Goal: Task Accomplishment & Management: Use online tool/utility

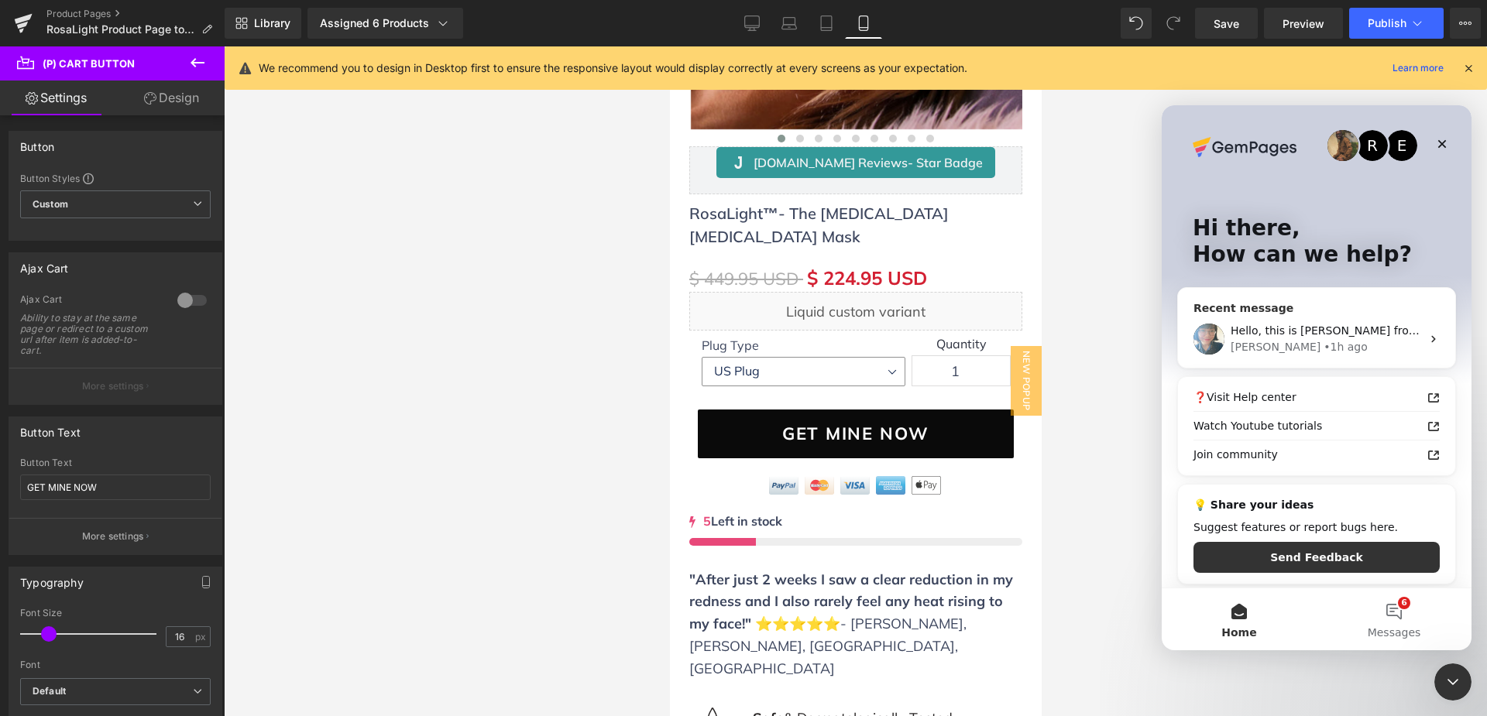
click at [1275, 321] on div "Hello, this is [PERSON_NAME] from GemPages again. I wanted to follow up with yo…" at bounding box center [1316, 339] width 277 height 57
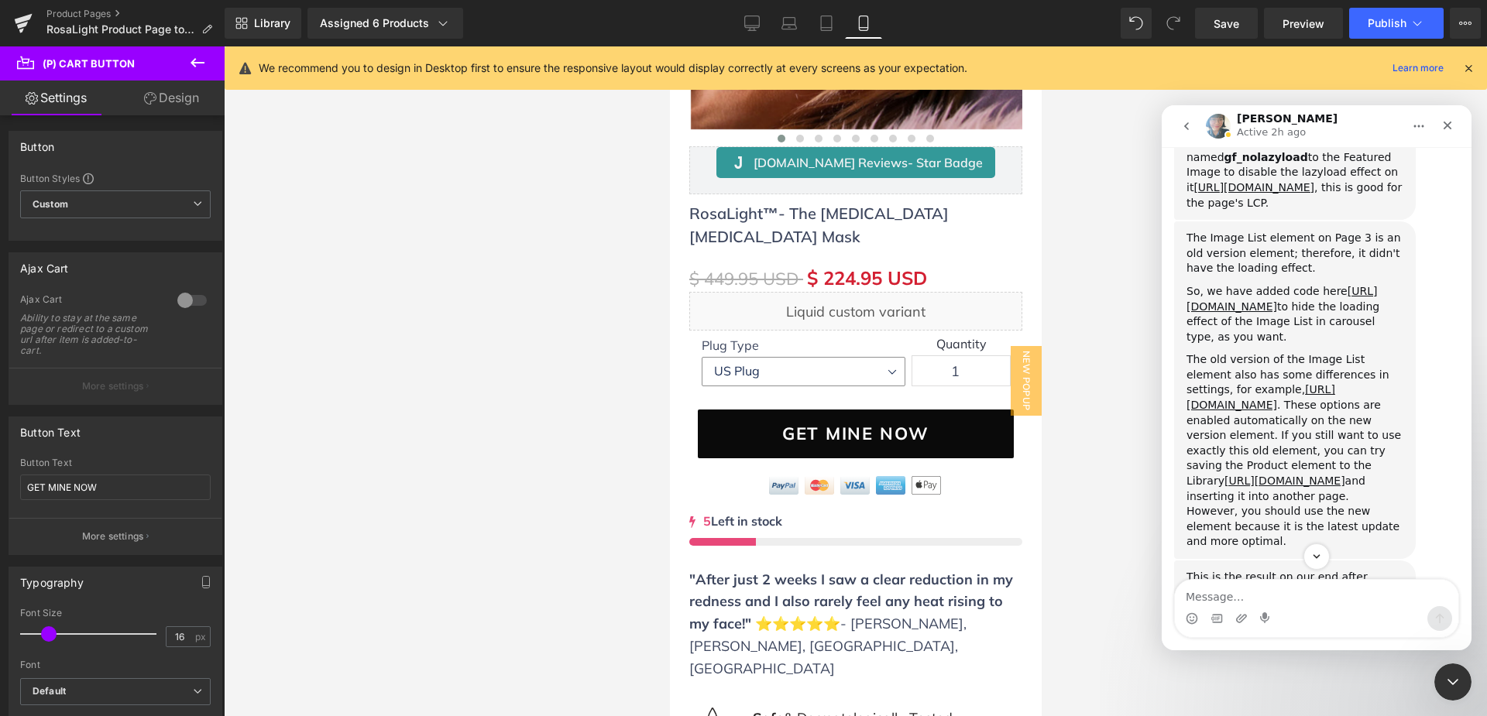
scroll to position [4726, 0]
click at [1286, 677] on link "[URL][DOMAIN_NAME][MEDICAL_DATA]" at bounding box center [1279, 691] width 187 height 28
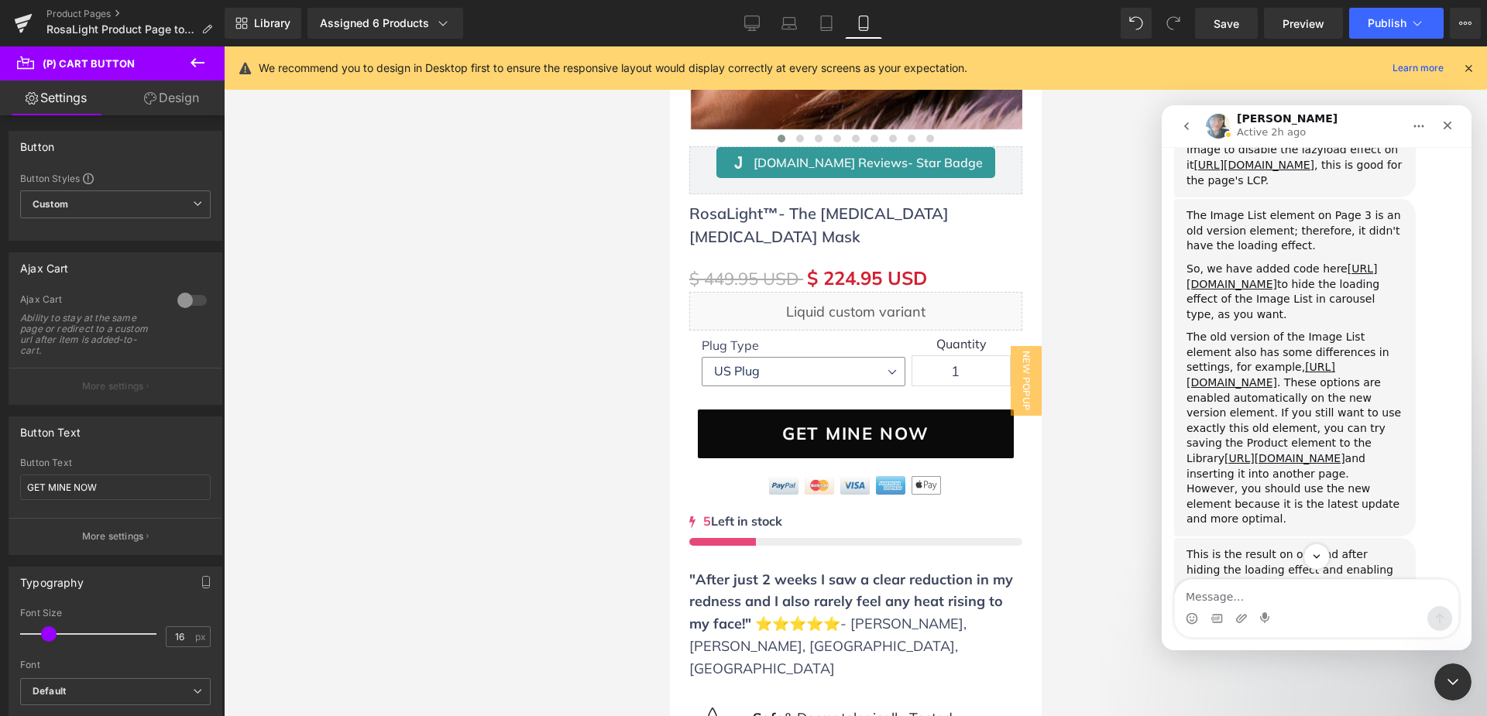
scroll to position [4741, 0]
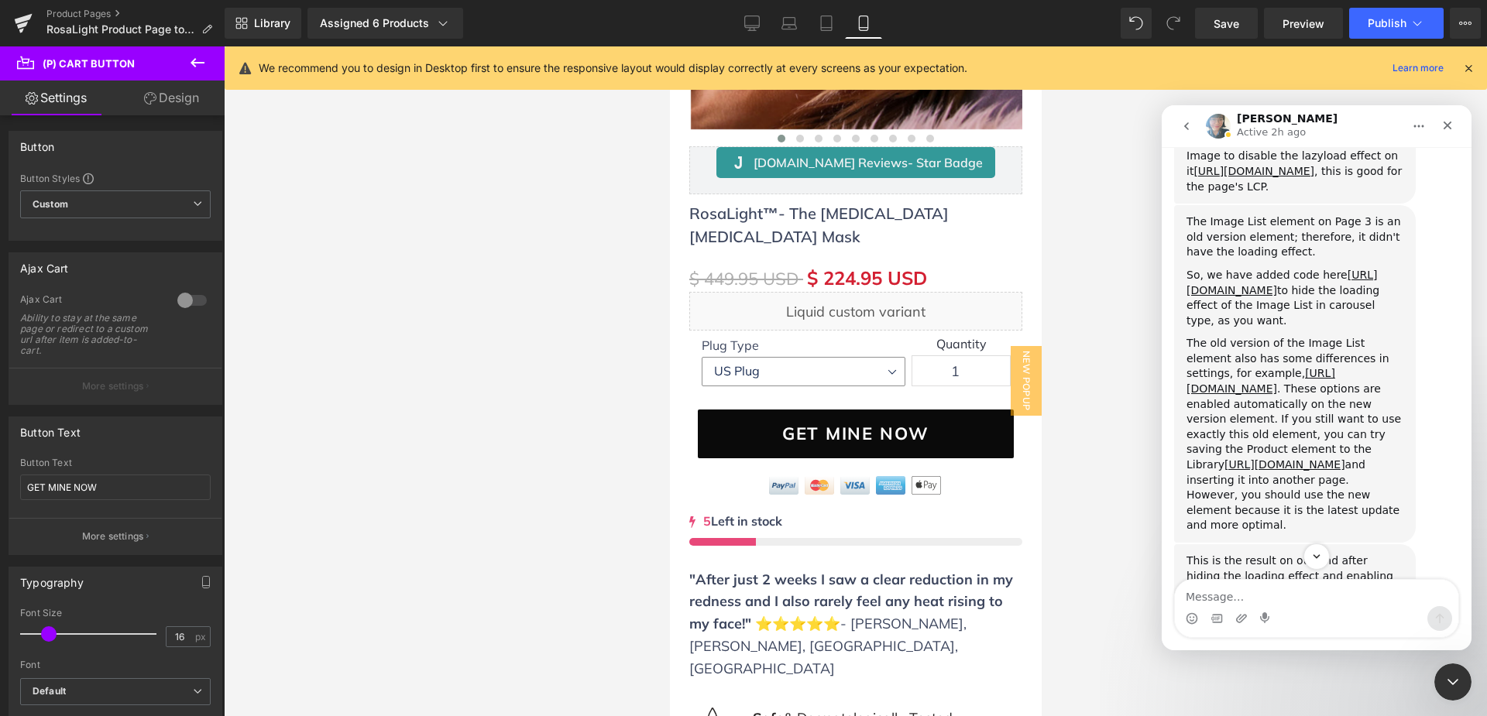
click at [1255, 623] on link "[URL][DOMAIN_NAME][DOMAIN_NAME]" at bounding box center [1276, 637] width 181 height 28
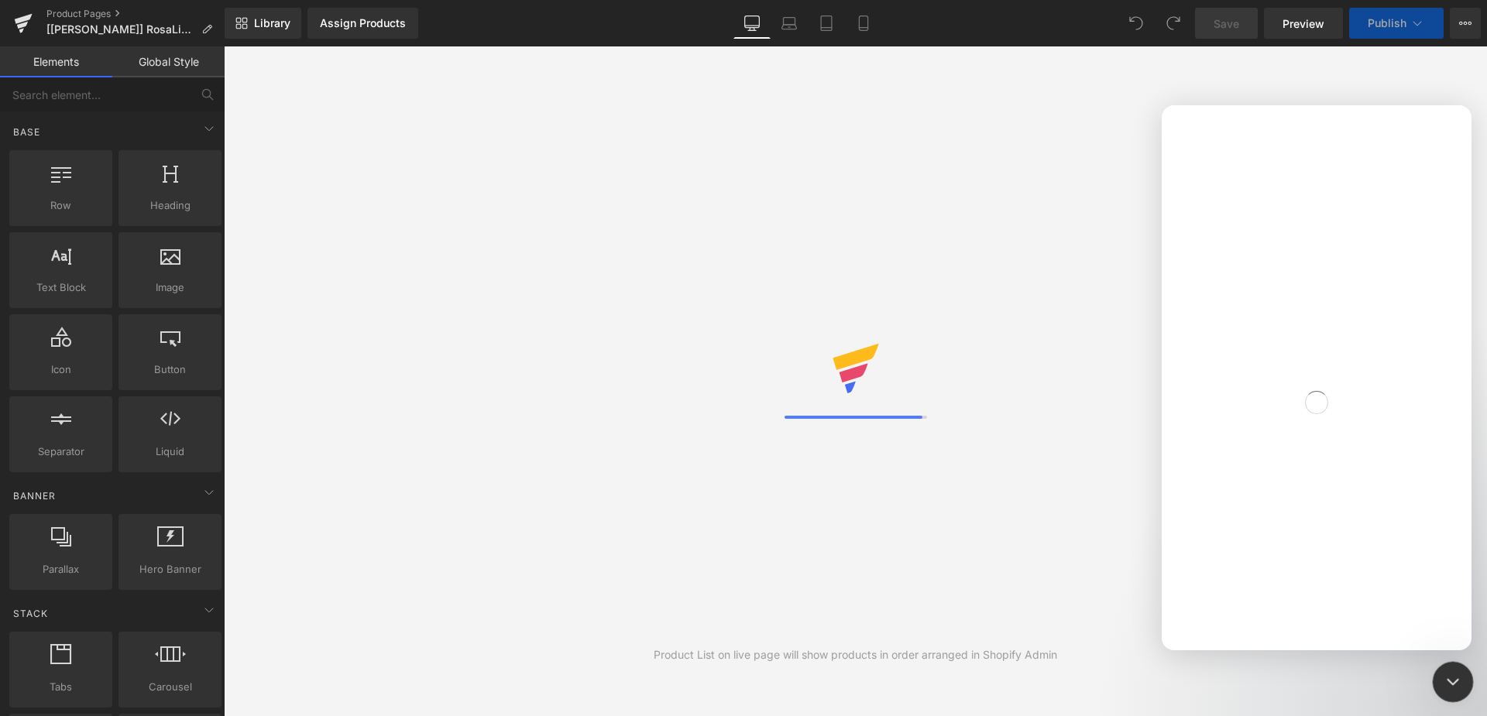
click at [1450, 681] on icon "Close Intercom Messenger" at bounding box center [1450, 680] width 11 height 6
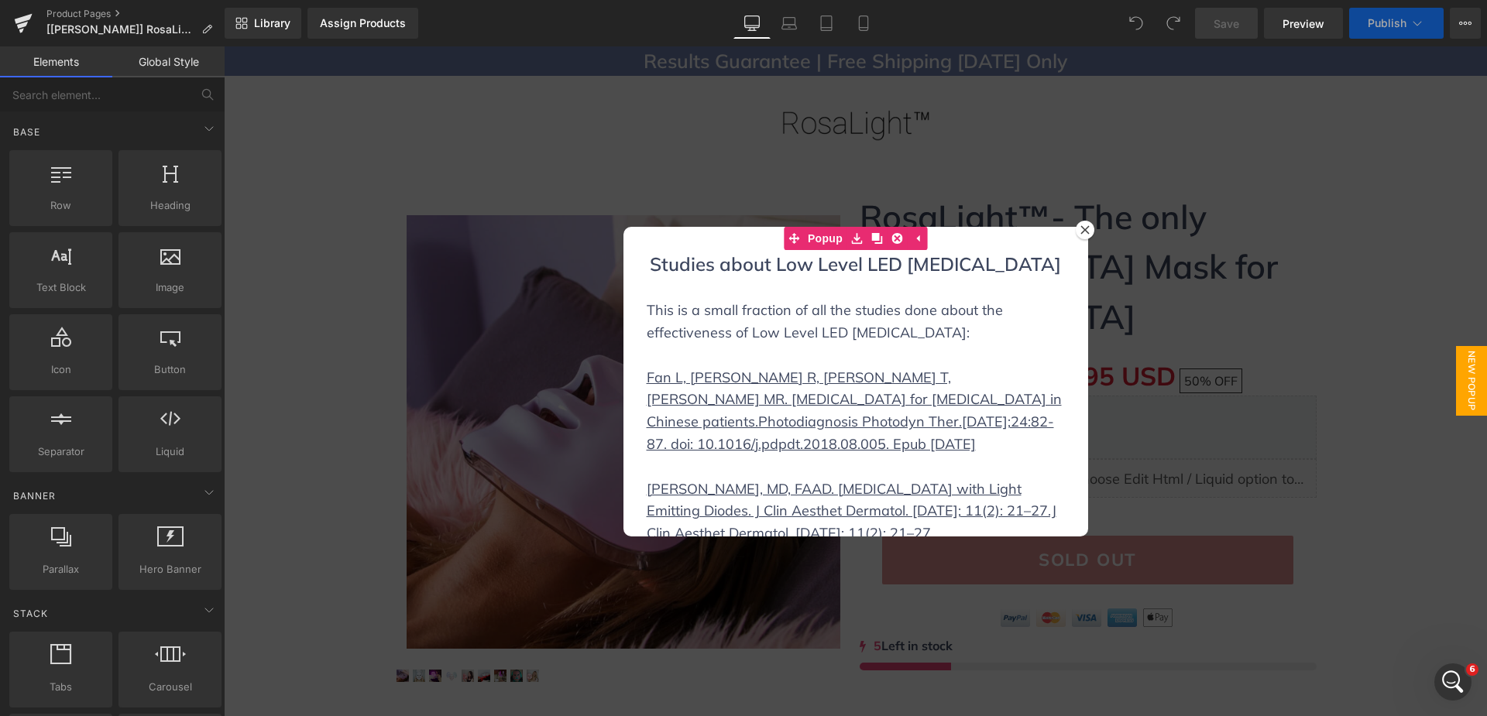
scroll to position [5190, 0]
click at [1076, 225] on div at bounding box center [1085, 230] width 19 height 19
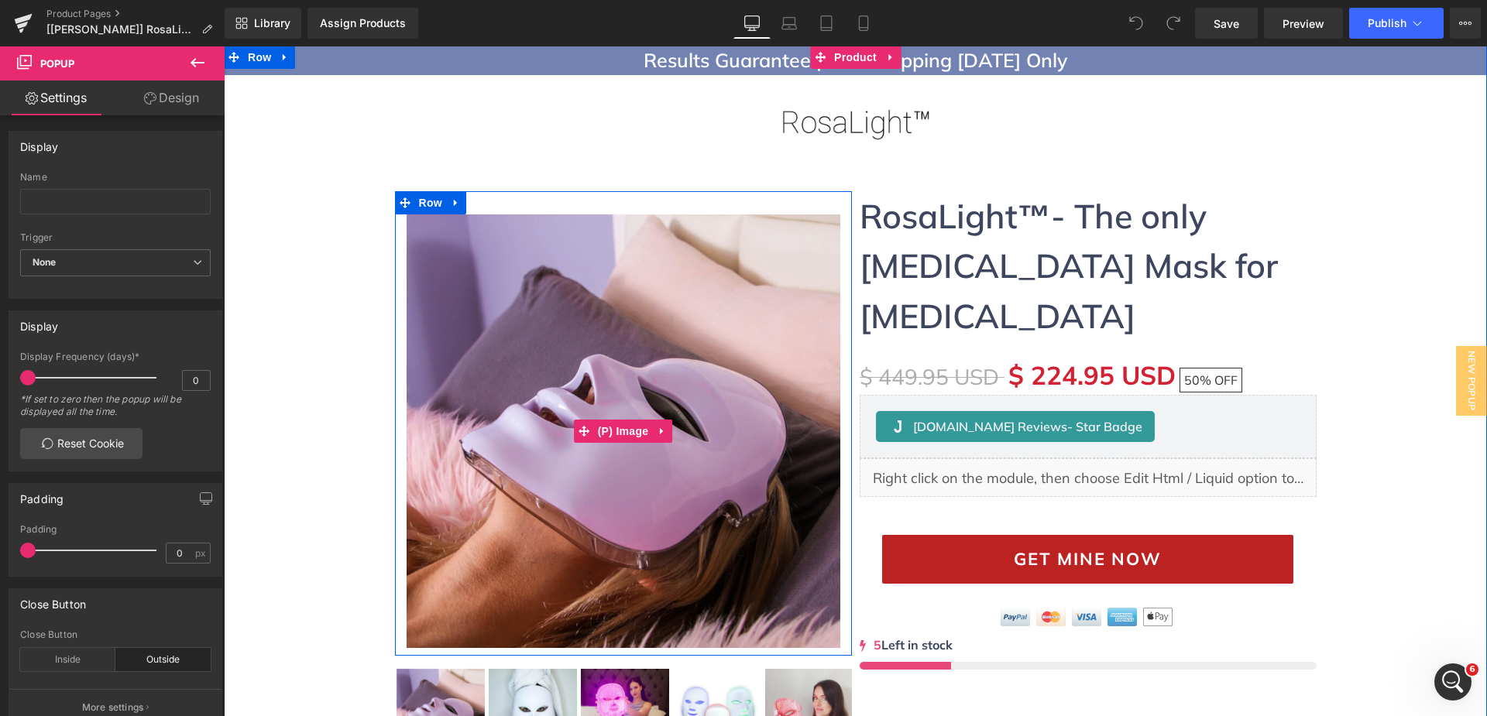
scroll to position [0, 0]
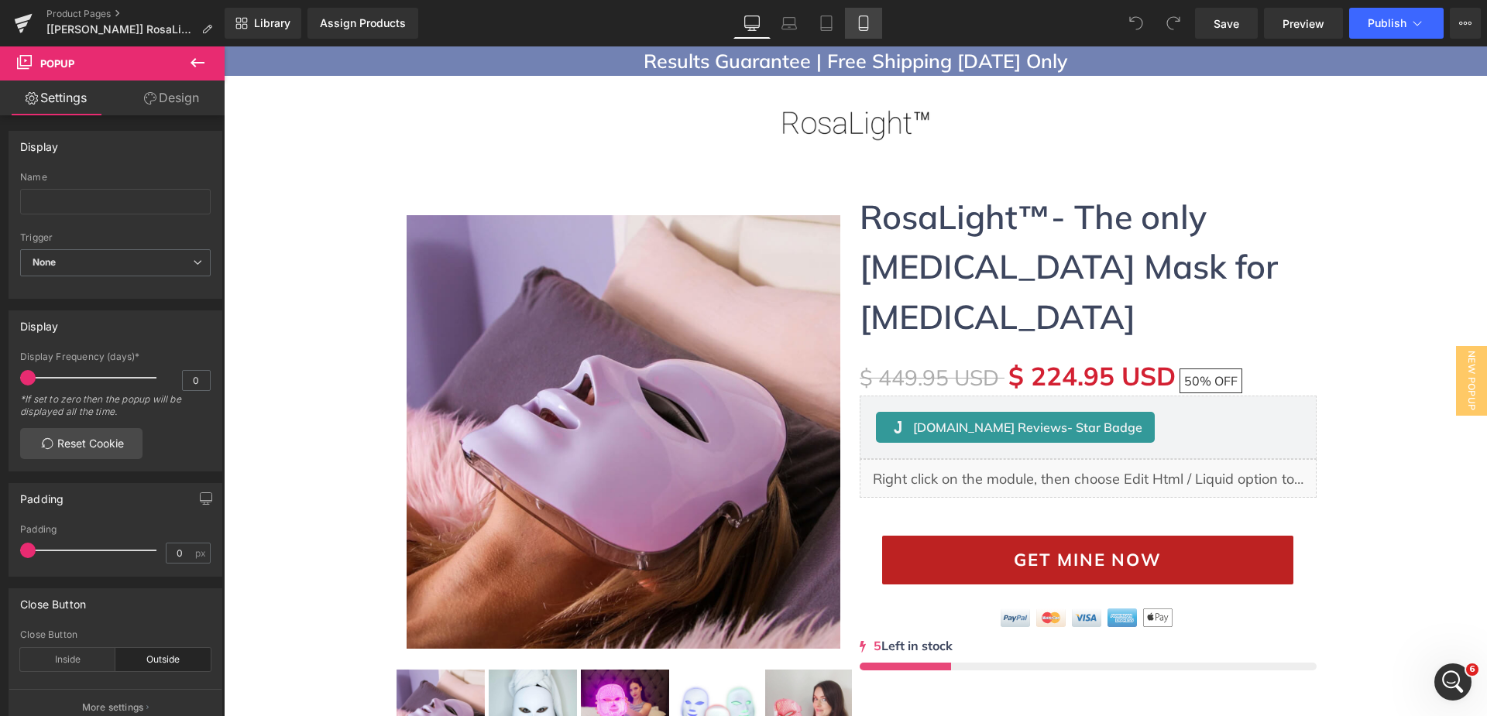
click at [867, 19] on icon at bounding box center [863, 22] width 15 height 15
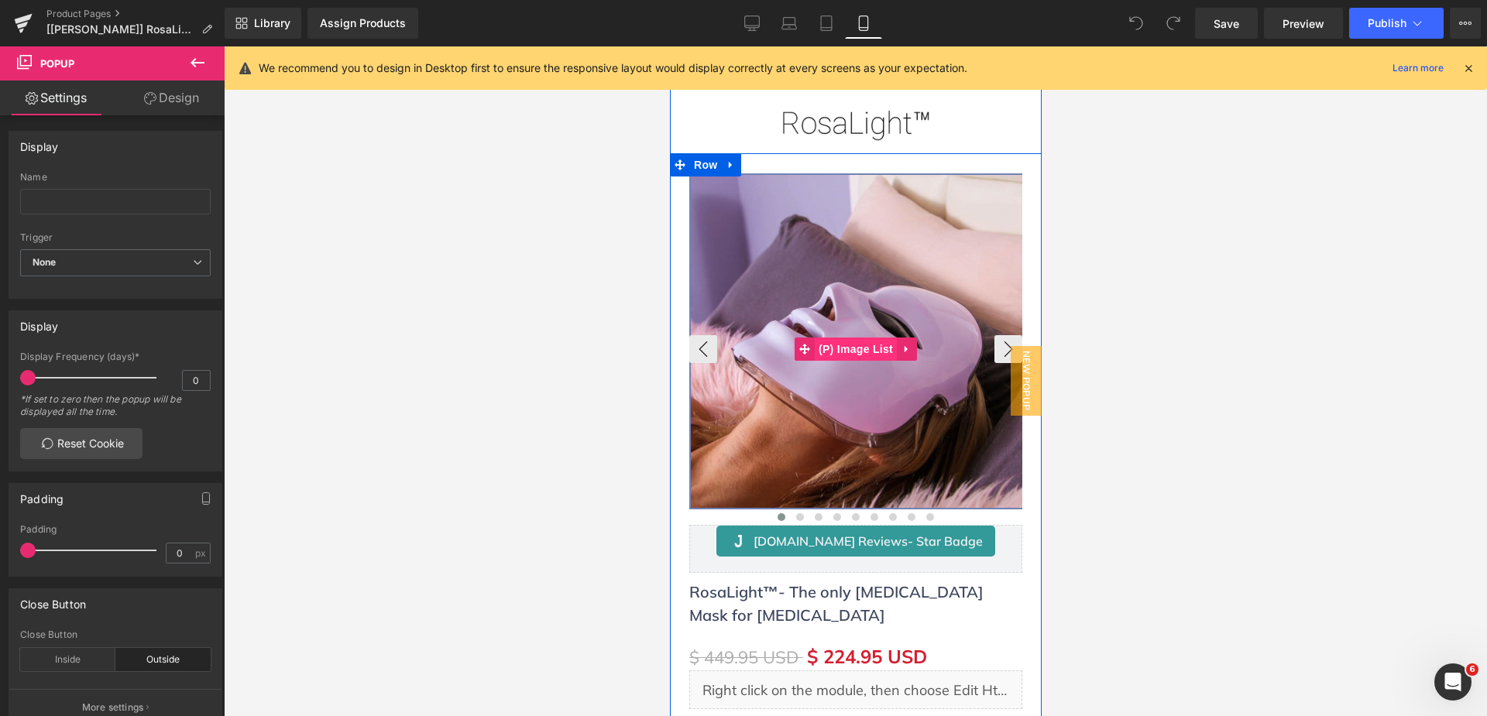
click at [850, 343] on span "(P) Image List" at bounding box center [855, 349] width 82 height 23
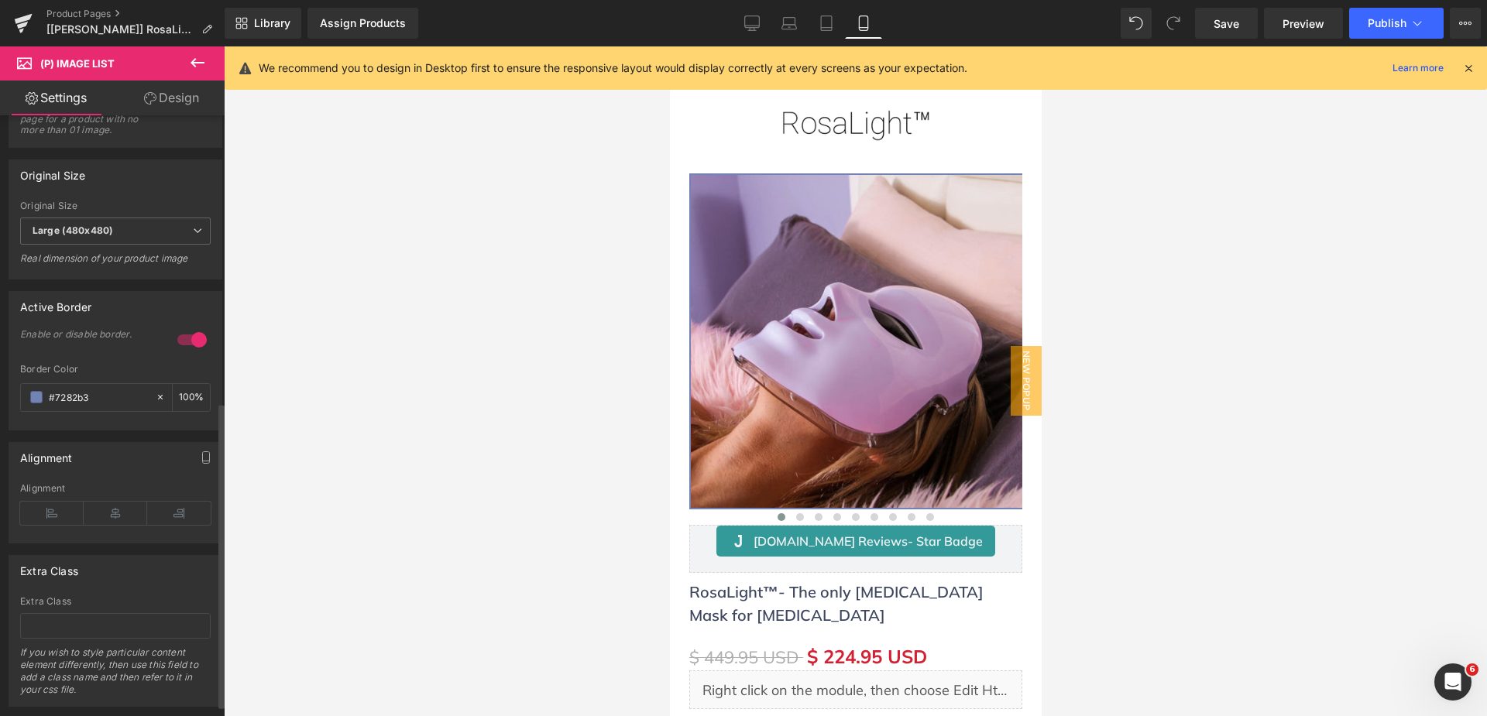
scroll to position [587, 0]
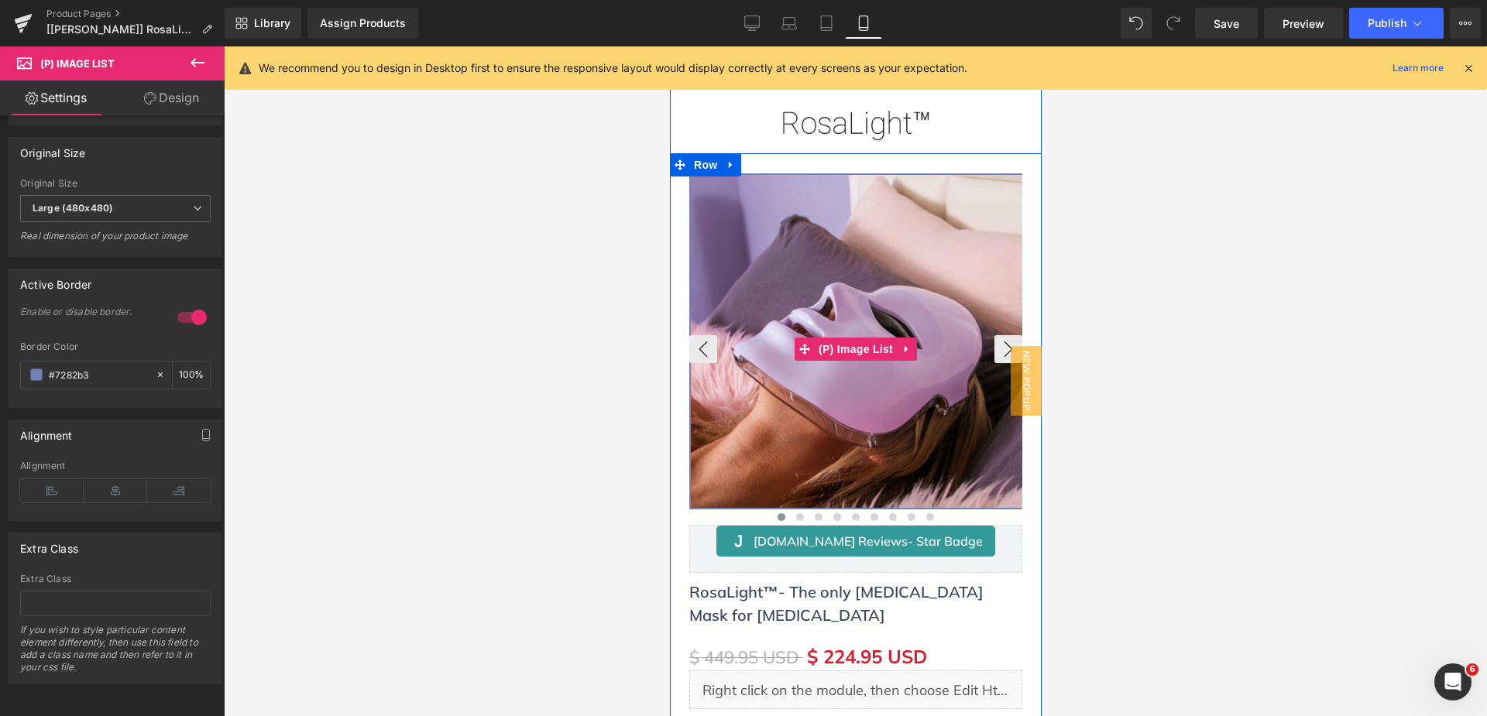
click at [918, 249] on img at bounding box center [856, 341] width 333 height 333
click at [997, 339] on button "›" at bounding box center [1008, 349] width 28 height 28
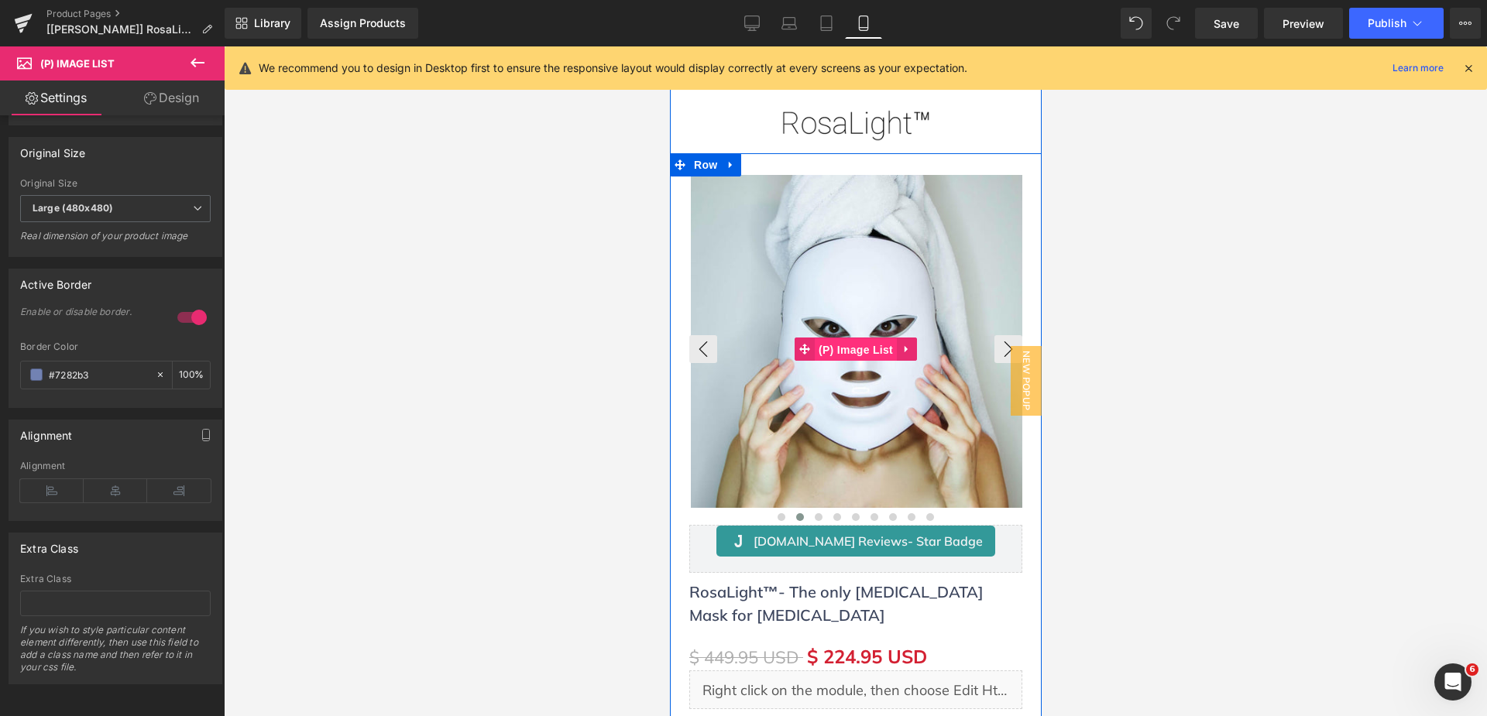
click at [863, 348] on span "(P) Image List" at bounding box center [855, 349] width 82 height 23
click at [994, 343] on button "›" at bounding box center [1008, 349] width 28 height 28
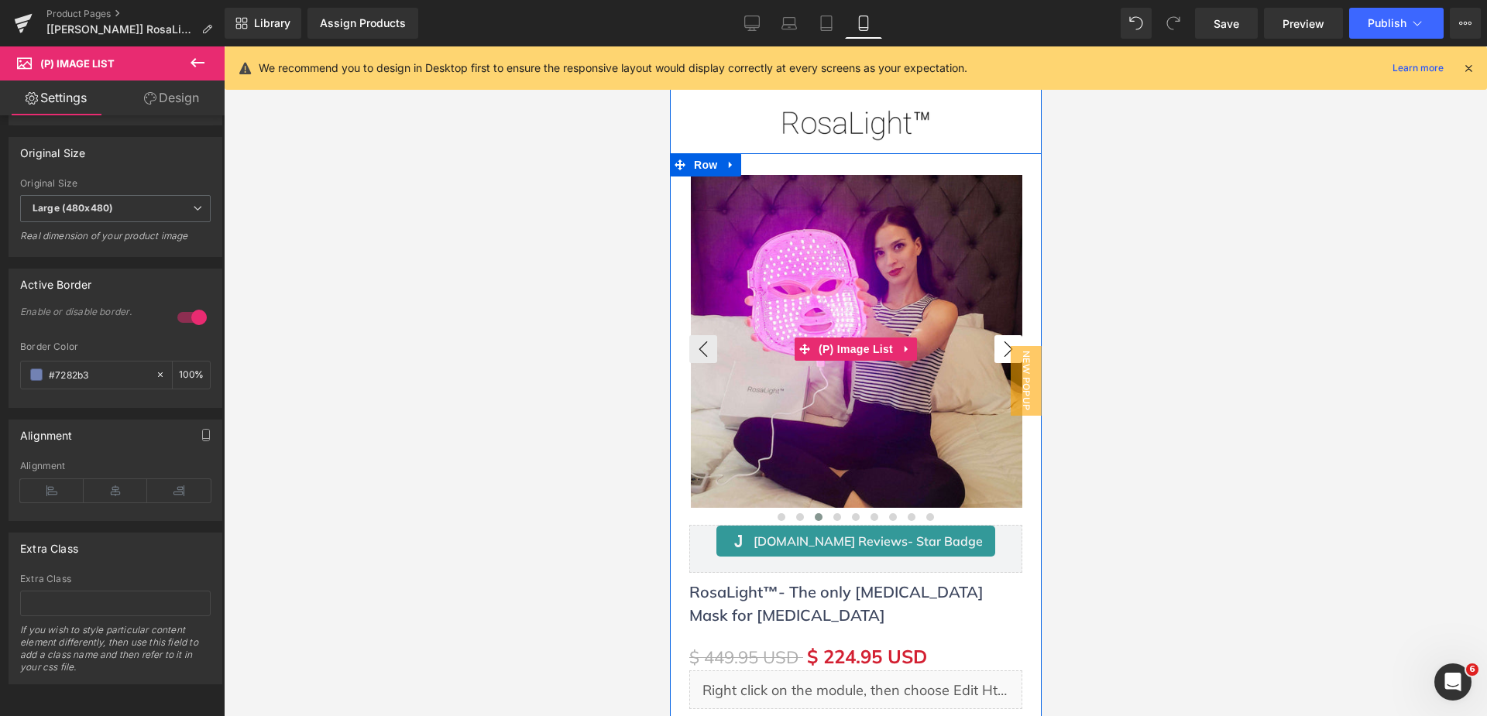
click at [994, 343] on button "›" at bounding box center [1008, 349] width 28 height 28
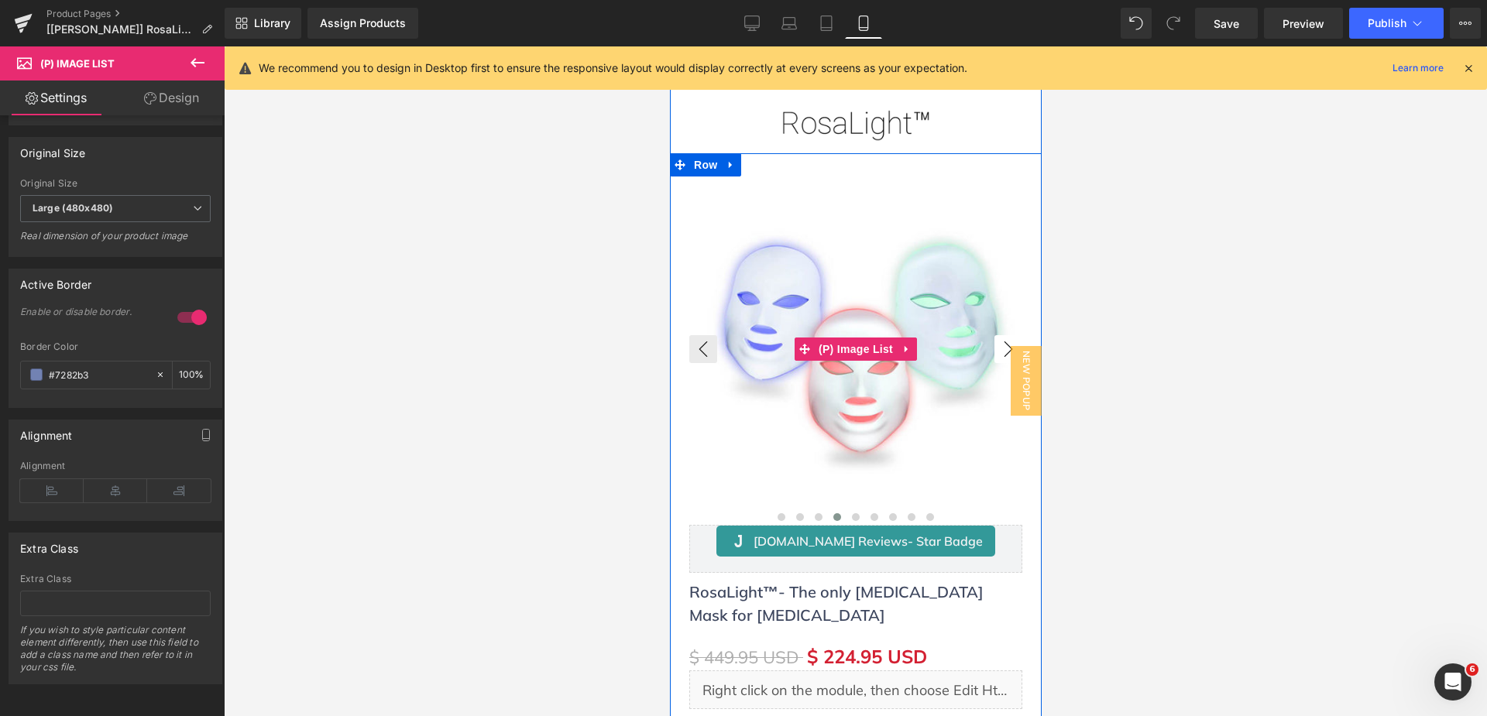
click at [994, 343] on button "›" at bounding box center [1008, 349] width 28 height 28
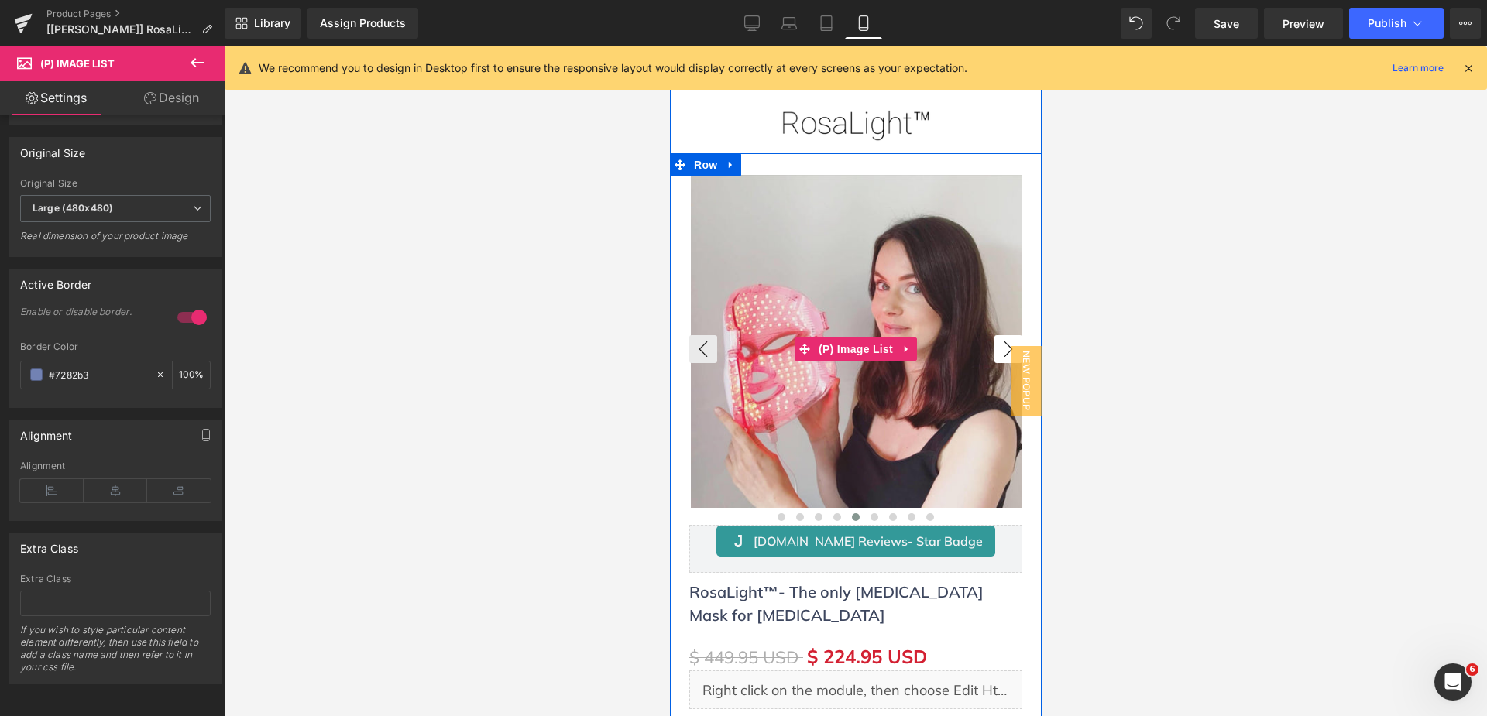
click at [994, 343] on button "›" at bounding box center [1008, 349] width 28 height 28
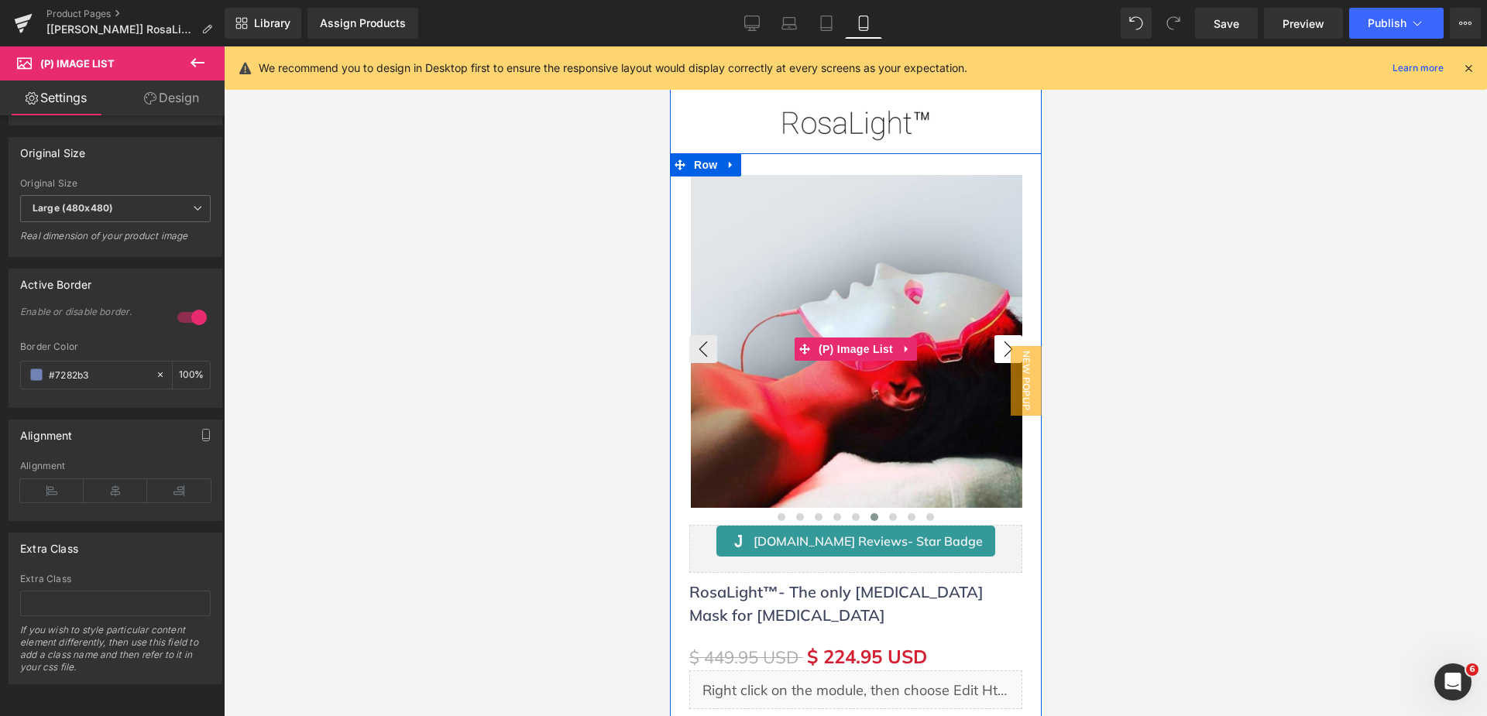
click at [994, 343] on button "›" at bounding box center [1008, 349] width 28 height 28
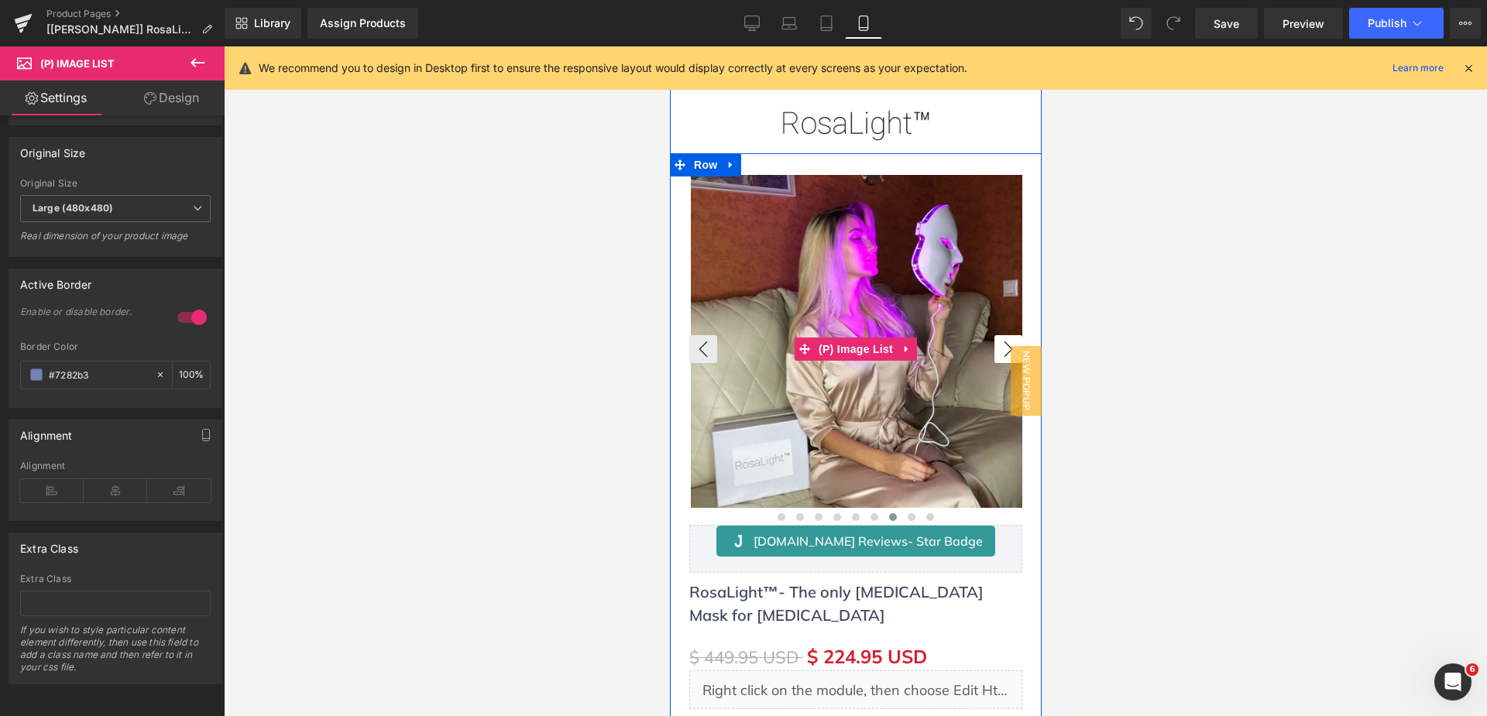
click at [994, 343] on button "›" at bounding box center [1008, 349] width 28 height 28
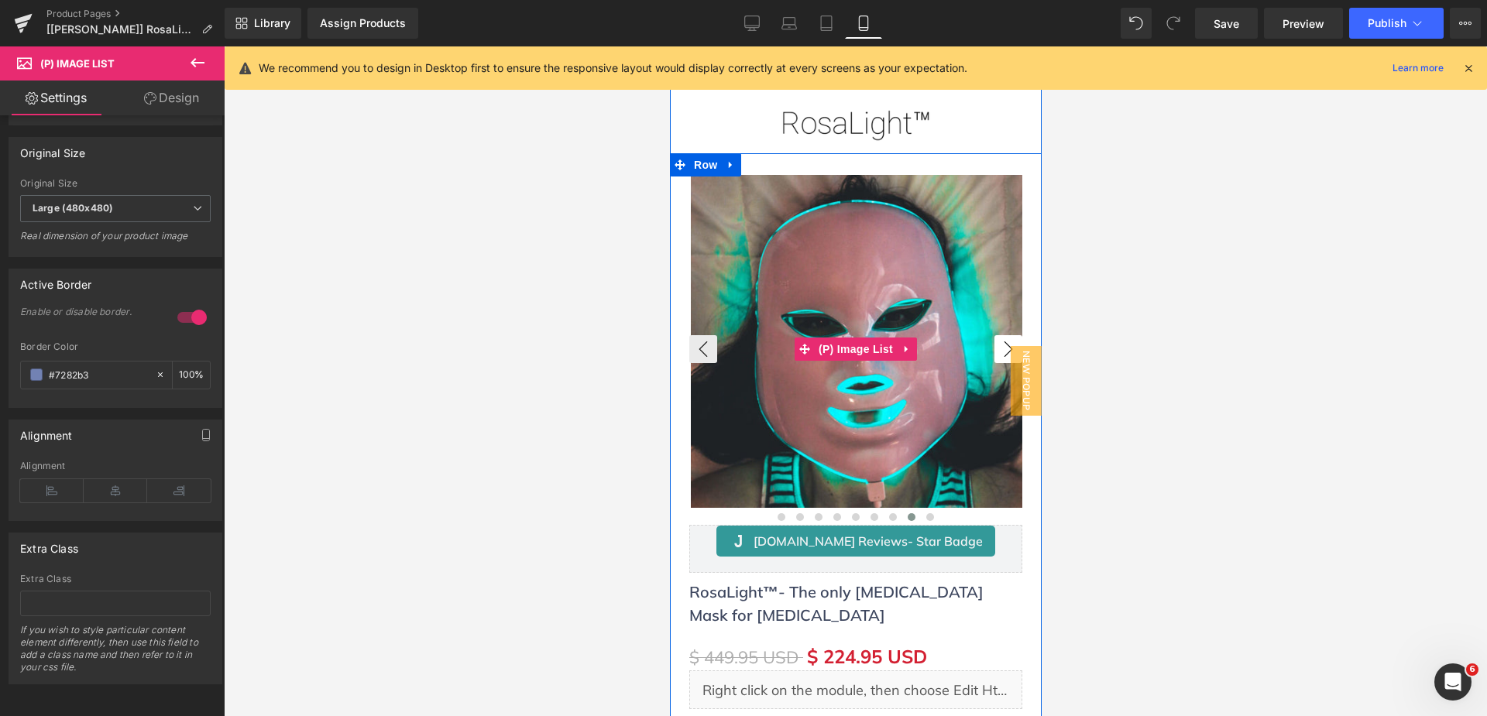
click at [994, 343] on button "›" at bounding box center [1008, 349] width 28 height 28
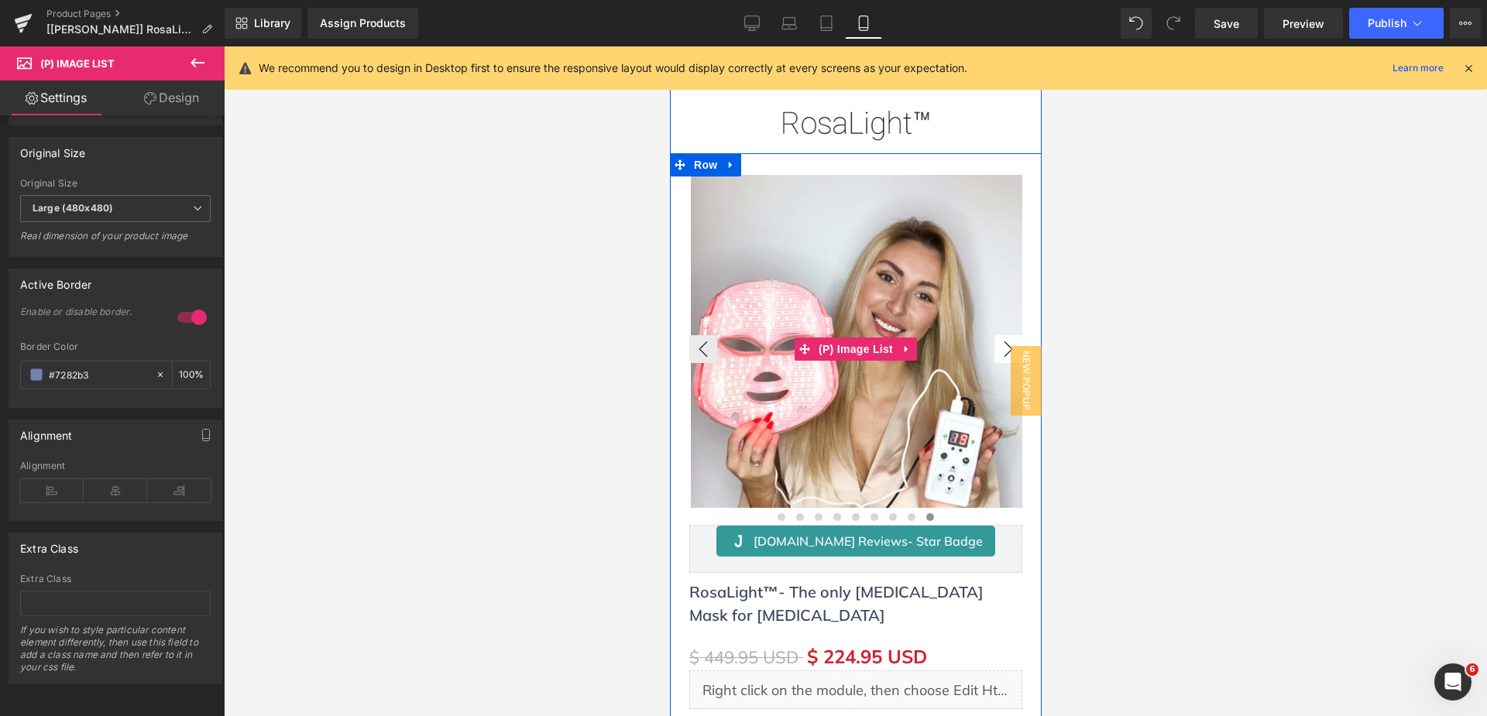
click at [994, 343] on button "›" at bounding box center [1008, 349] width 28 height 28
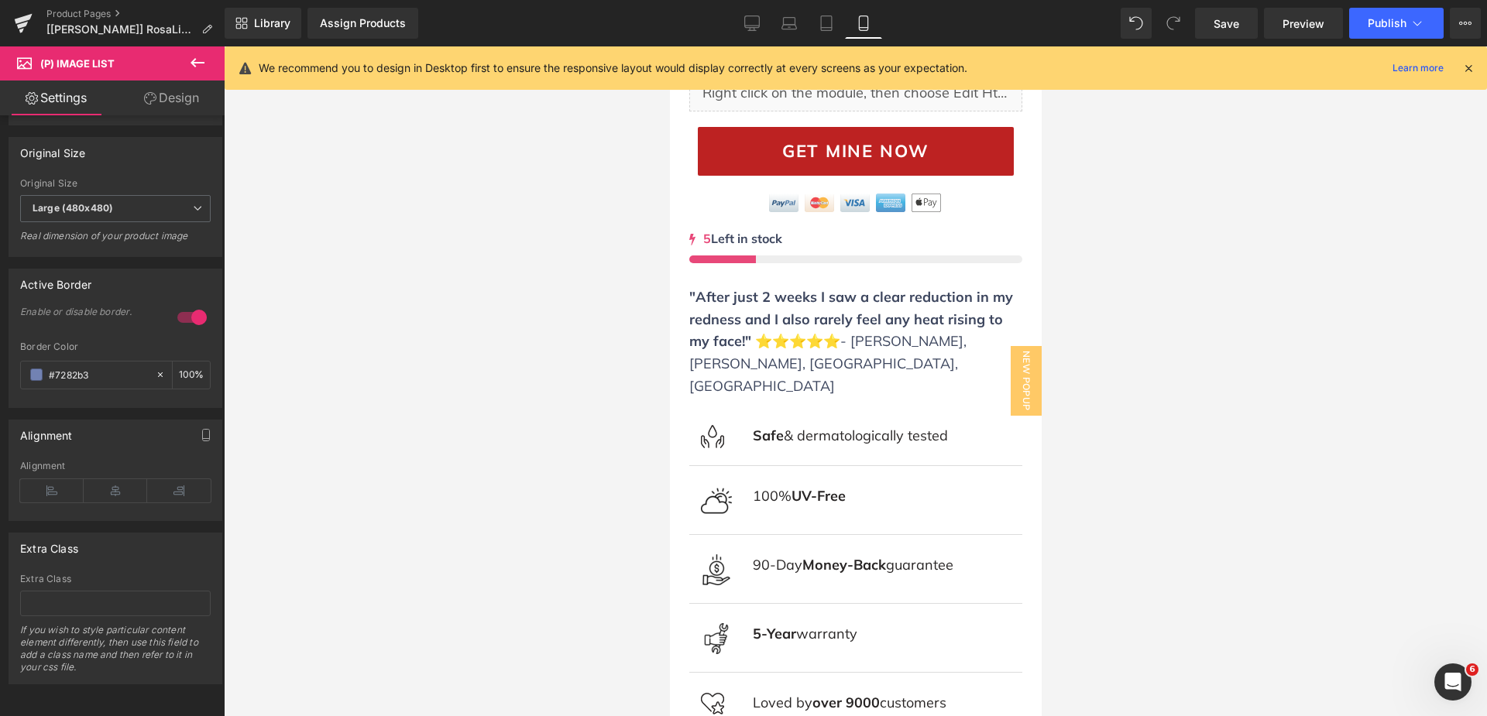
scroll to position [465, 0]
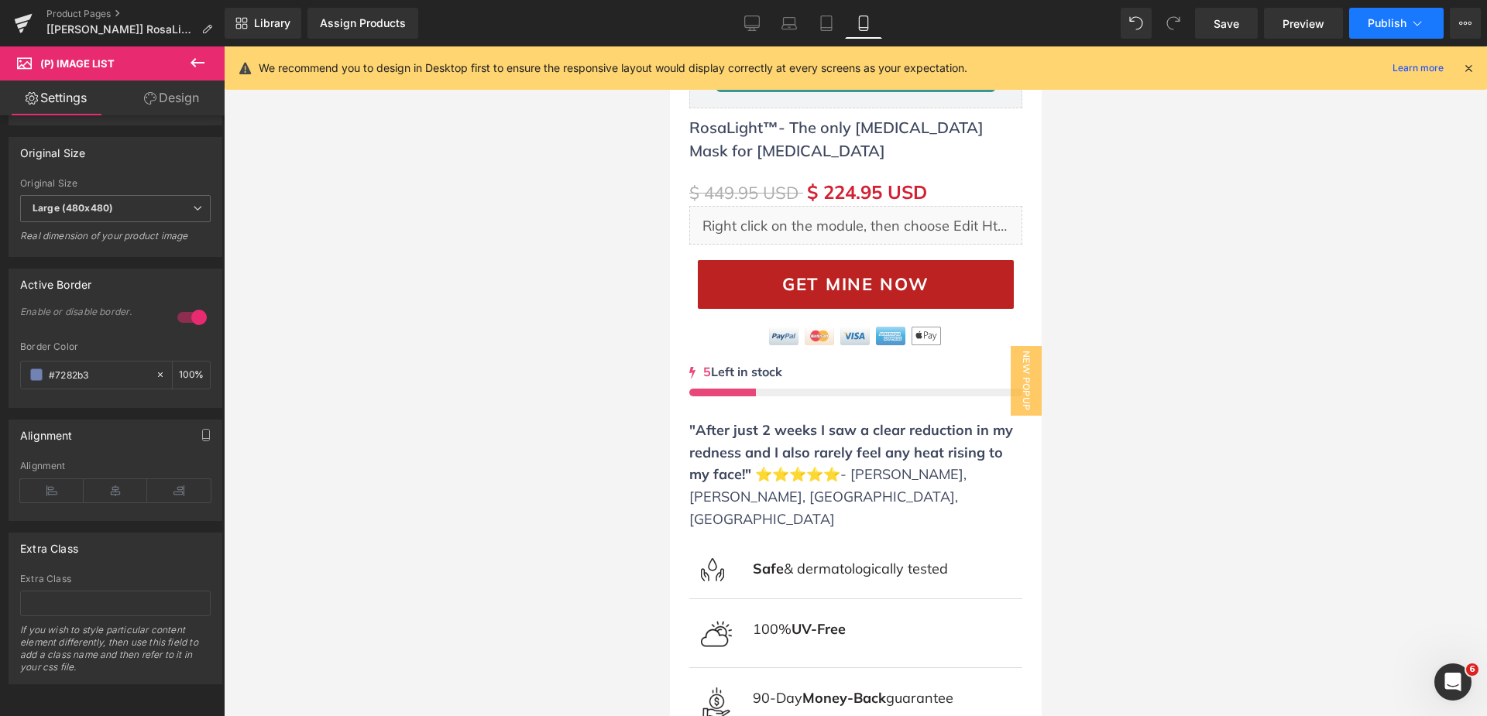
click at [1432, 26] on button "Publish" at bounding box center [1396, 23] width 94 height 31
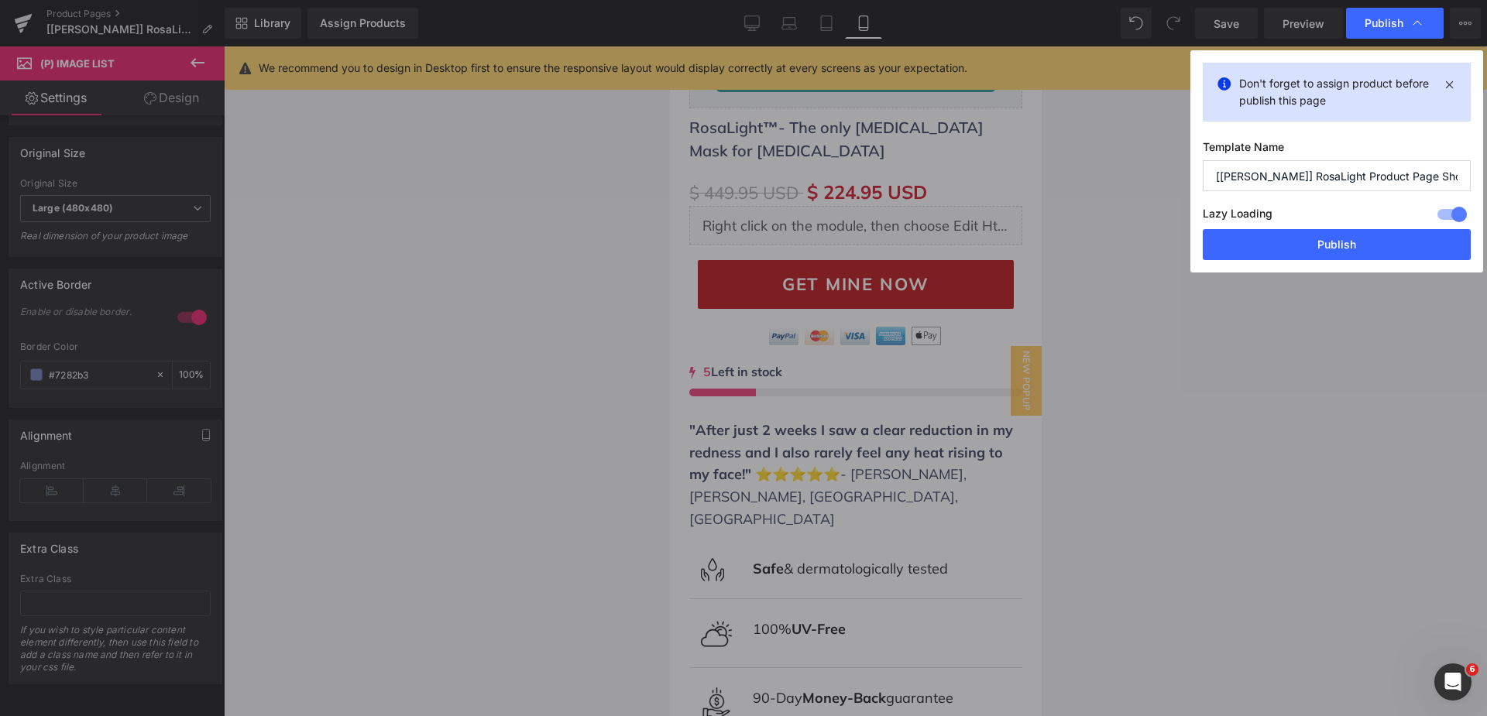
click at [1455, 208] on div at bounding box center [1451, 214] width 37 height 25
click at [1402, 243] on button "Publish" at bounding box center [1337, 244] width 268 height 31
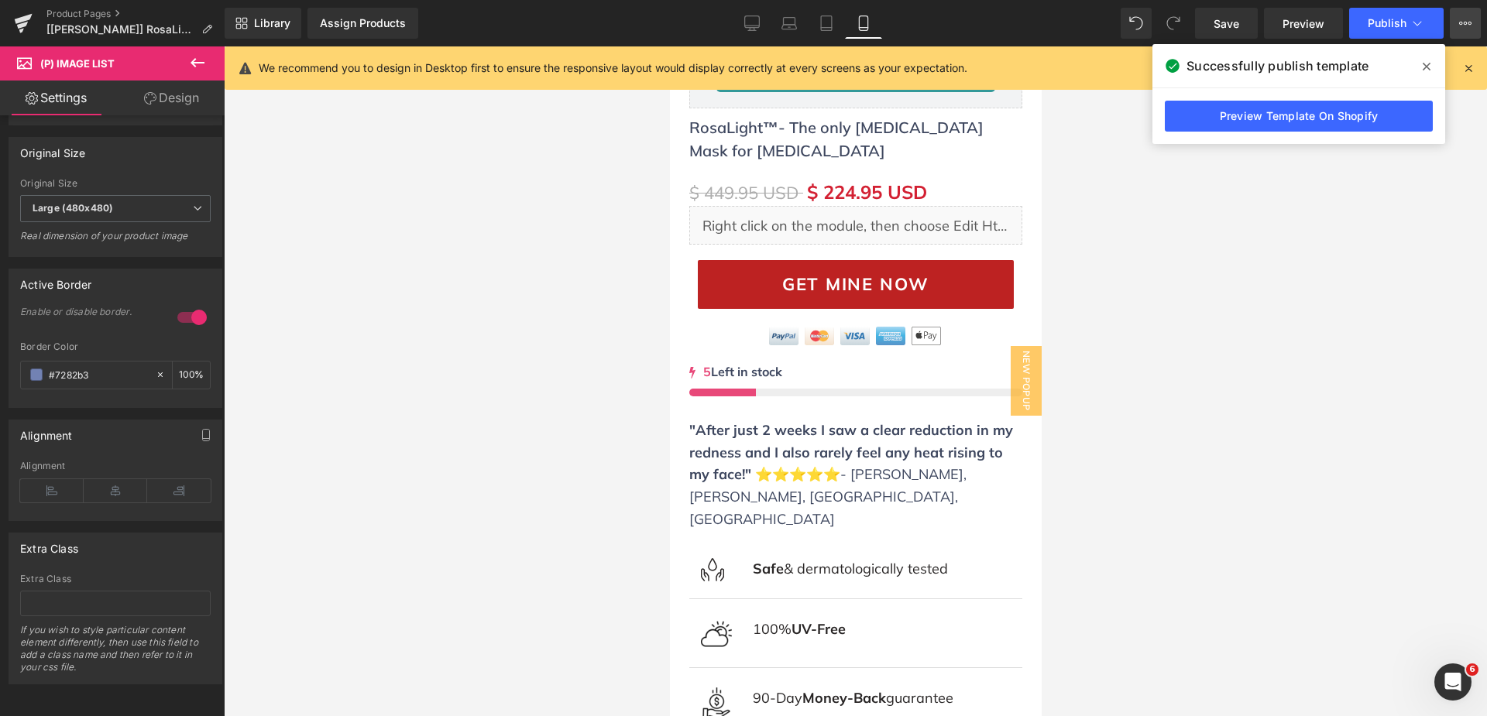
click at [1466, 15] on button "View Live Page View with current Template Save Template to Library Schedule Pub…" at bounding box center [1465, 23] width 31 height 31
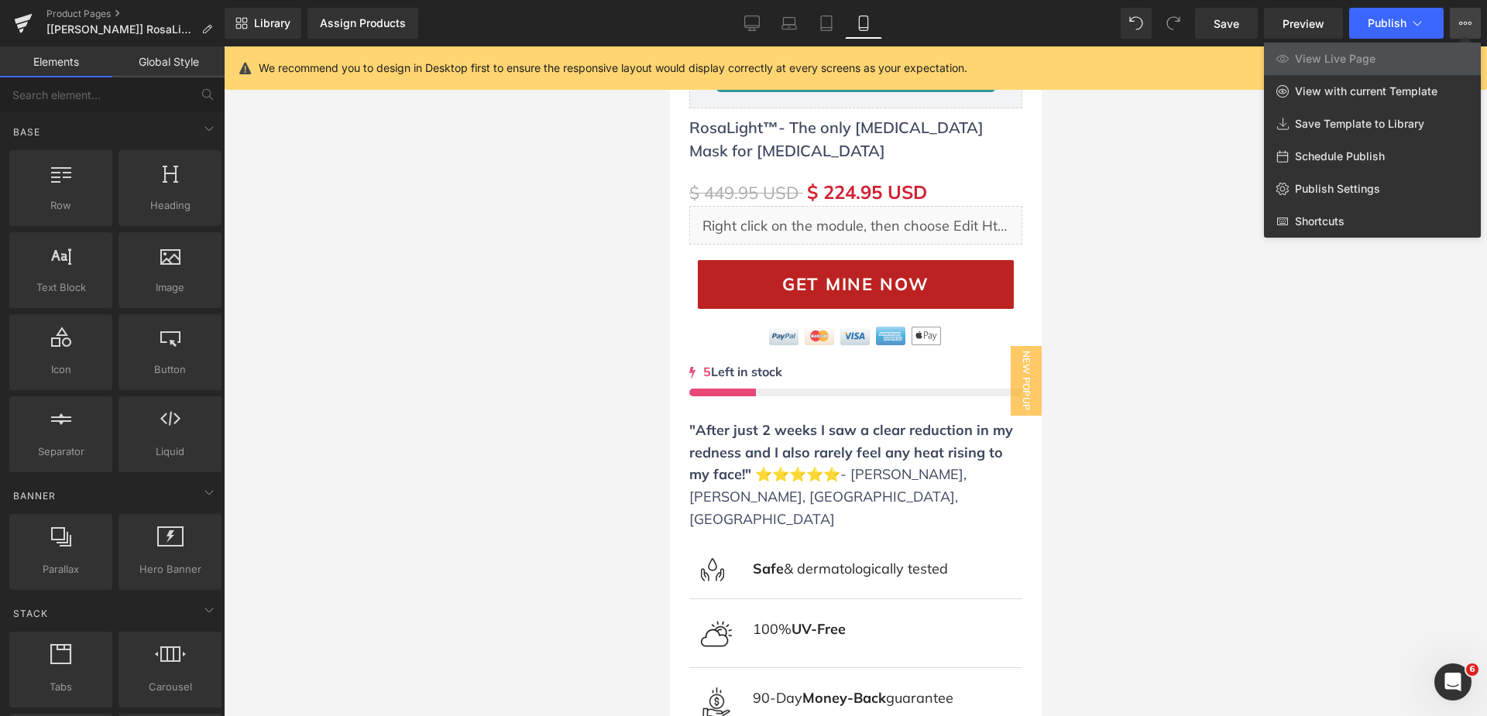
click at [1153, 401] on div at bounding box center [855, 381] width 1263 height 670
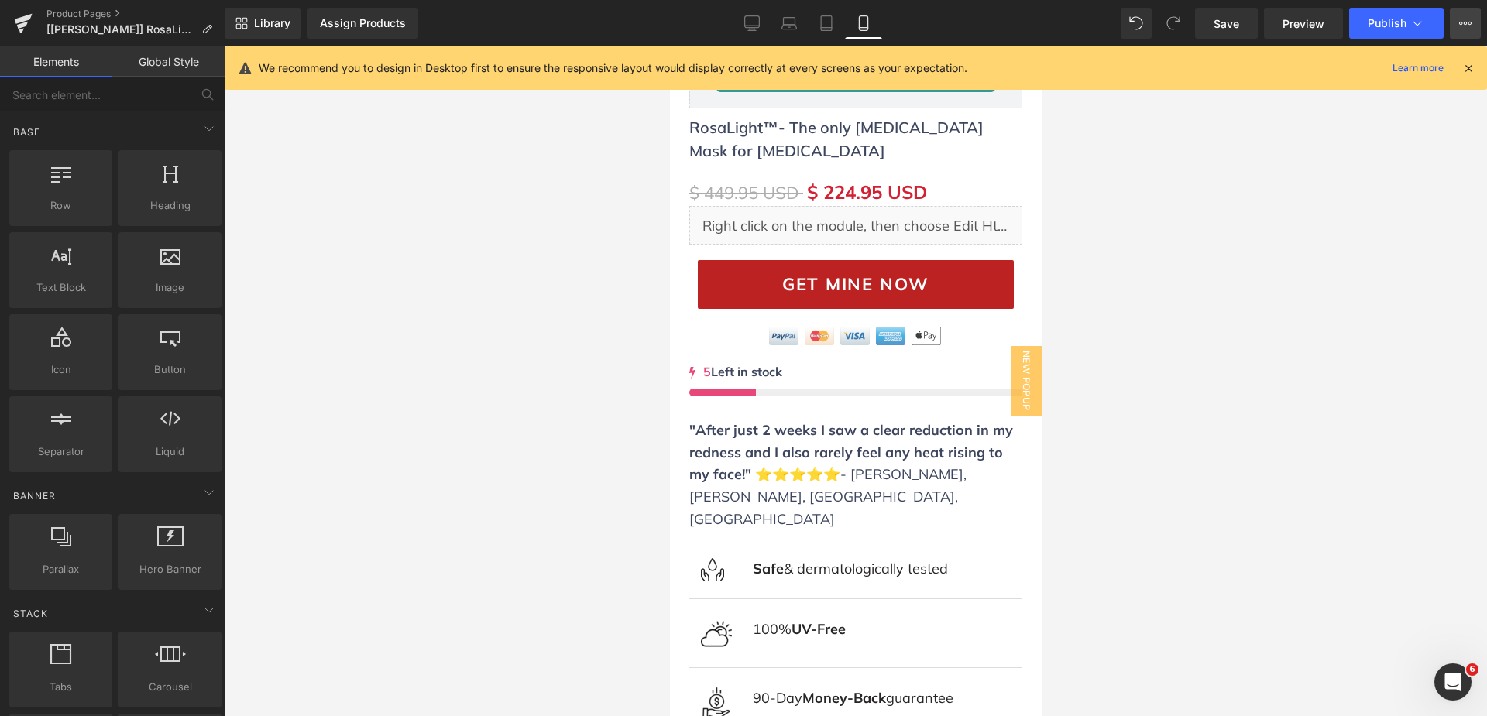
click at [1464, 19] on icon at bounding box center [1465, 23] width 12 height 12
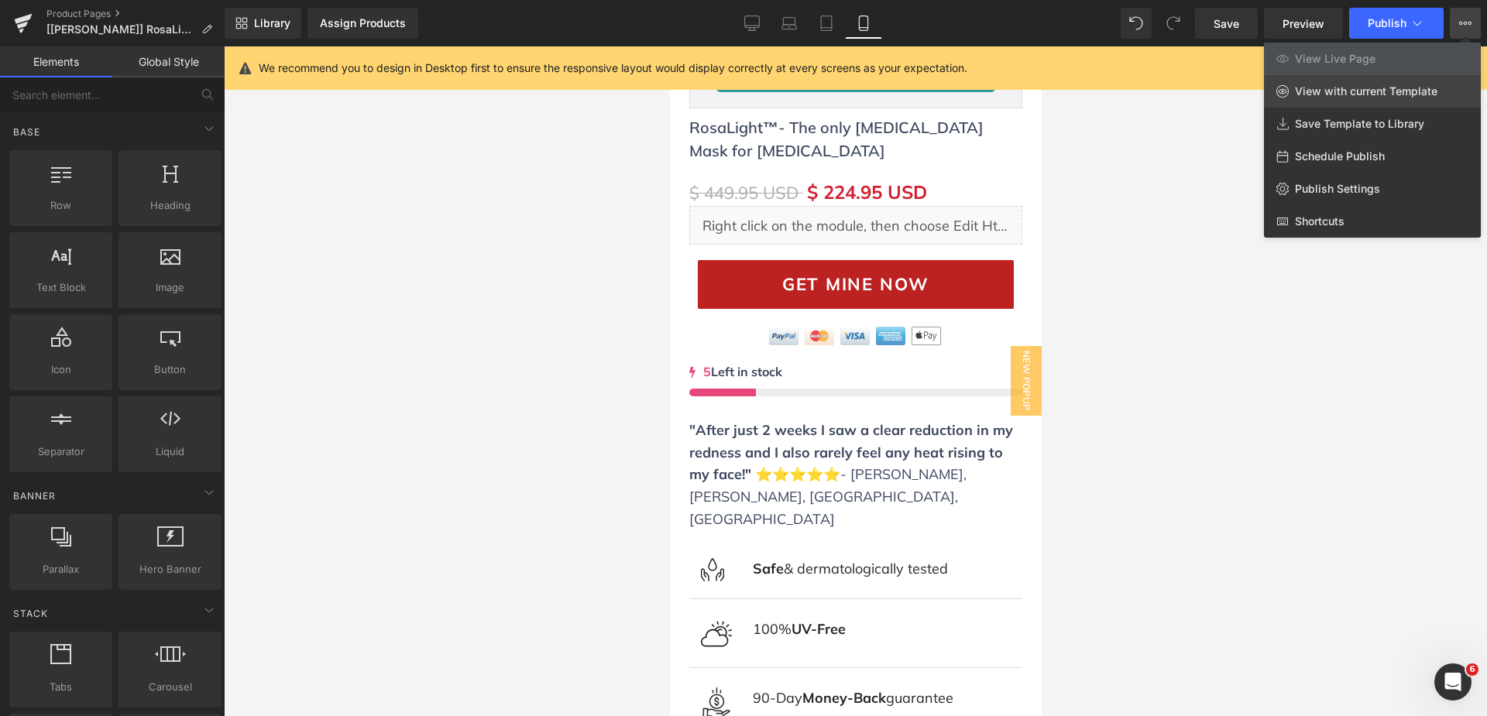
click at [1391, 87] on span "View with current Template" at bounding box center [1366, 91] width 142 height 14
